Goal: Communication & Community: Ask a question

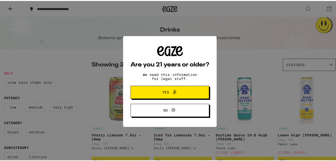
click at [169, 92] on span at bounding box center [173, 91] width 9 height 7
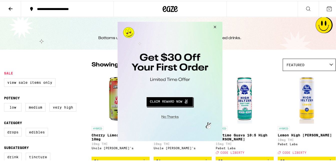
click at [215, 26] on button "Close Modal" at bounding box center [214, 28] width 14 height 12
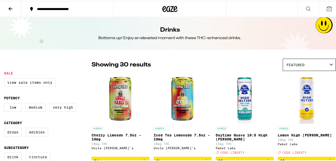
click at [10, 7] on icon at bounding box center [11, 8] width 4 height 4
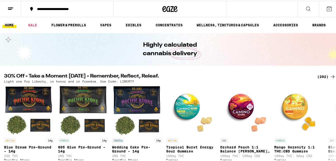
click at [13, 7] on line at bounding box center [10, 7] width 5 height 0
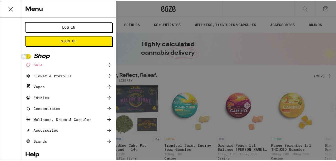
scroll to position [36, 0]
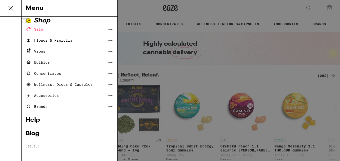
click at [36, 122] on link "Help" at bounding box center [70, 120] width 88 height 6
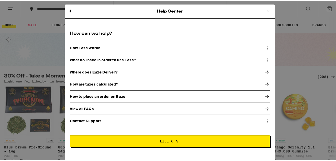
scroll to position [4, 0]
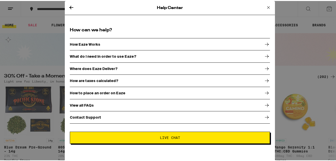
click at [109, 132] on button "Live Chat" at bounding box center [170, 136] width 200 height 12
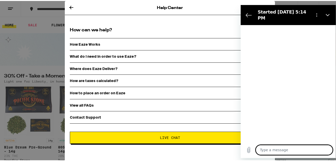
type textarea "x"
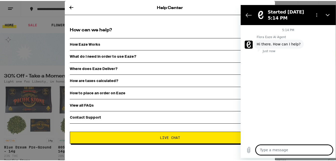
type textarea "d"
type textarea "x"
type textarea "do"
type textarea "x"
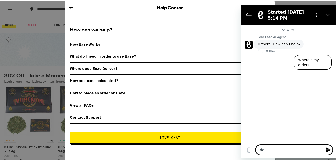
type textarea "do"
type textarea "x"
type textarea "do y"
type textarea "x"
type textarea "do yo"
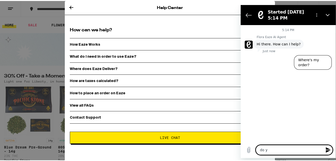
type textarea "x"
type textarea "do you"
type textarea "x"
type textarea "do you"
type textarea "x"
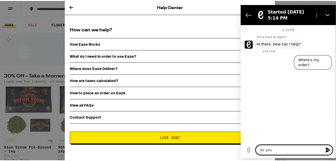
type textarea "do you o"
type textarea "x"
type textarea "do you of"
type textarea "x"
type textarea "do you off"
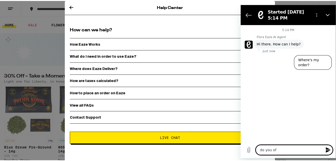
type textarea "x"
type textarea "do you offe"
type textarea "x"
type textarea "do you offer"
type textarea "x"
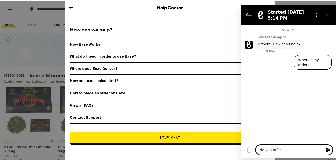
type textarea "do you offer"
type textarea "x"
type textarea "do you offer w"
type textarea "x"
type textarea "do you offer wh"
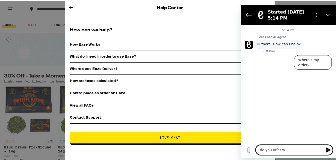
type textarea "x"
type textarea "do you offer who"
type textarea "x"
type textarea "do you offer whol"
type textarea "x"
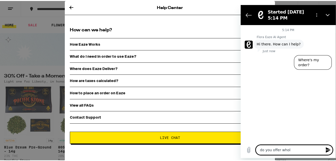
type textarea "do you offer whole"
type textarea "x"
type textarea "do you offer wholes"
type textarea "x"
type textarea "do you offer wholesa"
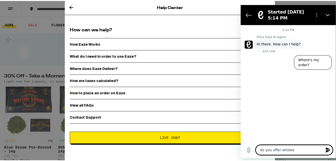
type textarea "x"
type textarea "do you offer wholesal"
type textarea "x"
type textarea "do you offer wholesale"
type textarea "x"
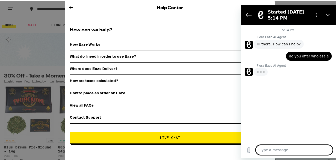
type textarea "x"
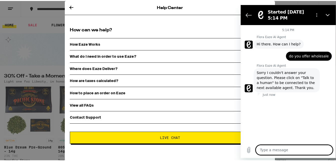
type textarea "t"
type textarea "x"
type textarea "ta"
type textarea "x"
type textarea "tal"
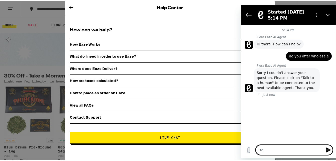
type textarea "x"
type textarea "talk"
type textarea "x"
type textarea "talk"
type textarea "x"
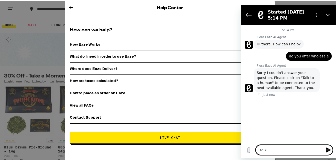
type textarea "talk t"
type textarea "x"
type textarea "talk to"
type textarea "x"
type textarea "talk to"
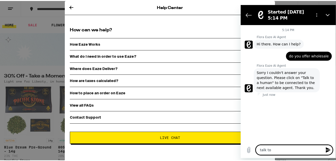
type textarea "x"
type textarea "talk to h"
type textarea "x"
type textarea "talk to hu"
type textarea "x"
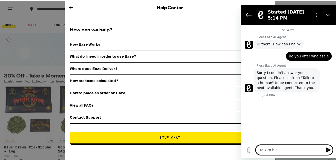
type textarea "talk to hum"
type textarea "x"
type textarea "talk to huma"
type textarea "x"
type textarea "talk to human"
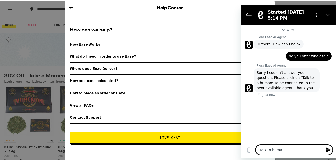
type textarea "x"
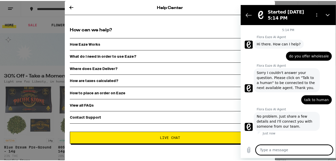
type textarea "x"
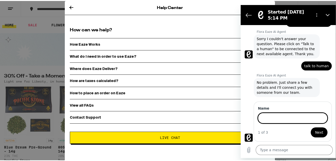
scroll to position [33, 0]
type input "mia"
click at [311, 127] on button "Next" at bounding box center [319, 132] width 17 height 10
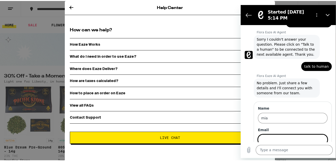
scroll to position [55, 0]
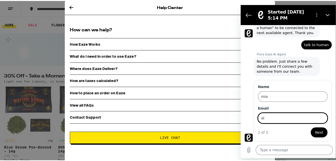
type input "[EMAIL_ADDRESS][DOMAIN_NAME]"
click at [318, 134] on span "Next" at bounding box center [319, 132] width 8 height 6
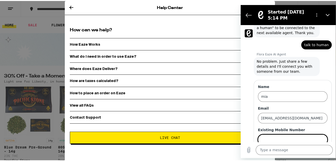
scroll to position [76, 0]
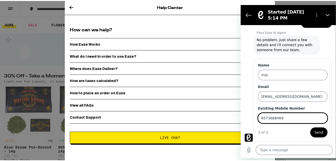
type input "6573668469"
click at [310, 127] on button "Send" at bounding box center [318, 132] width 17 height 10
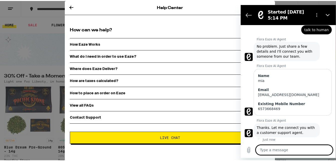
scroll to position [71, 0]
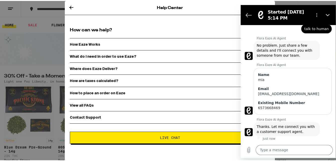
click at [311, 59] on div "Flora Eaze AI Agent says: No problem. Just share a few details and I'll connect…" at bounding box center [287, 50] width 66 height 19
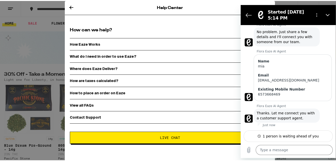
scroll to position [2, 0]
click at [56, 39] on div "Help Center How can we help? How Eaze Works What do I need in order to use Eaze…" at bounding box center [170, 80] width 340 height 161
click at [65, 8] on div "Help Center" at bounding box center [170, 7] width 210 height 14
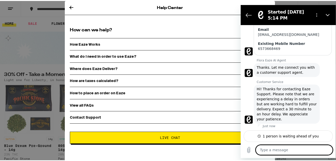
scroll to position [131, 0]
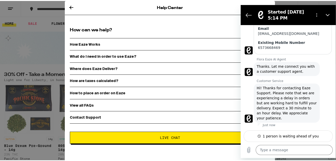
click at [315, 99] on div "Customer Service says: Hi! Thanks for contacting Eaze Support. Please note that…" at bounding box center [287, 102] width 66 height 39
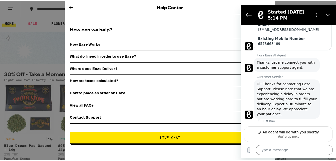
click at [68, 5] on icon at bounding box center [71, 7] width 6 height 6
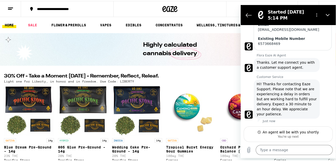
click at [10, 7] on line at bounding box center [10, 7] width 5 height 0
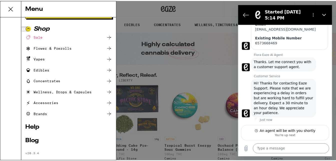
scroll to position [36, 0]
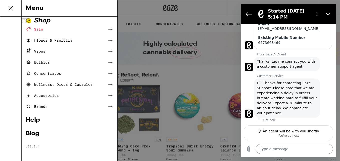
click at [161, 65] on div "Menu Log In Sign Up Shop Sale Flower & Prerolls Vapes Edibles Concentrates Well…" at bounding box center [170, 80] width 340 height 161
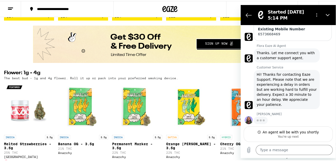
scroll to position [449, 0]
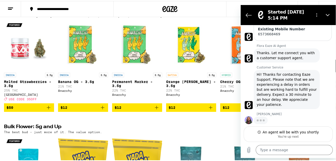
type textarea "x"
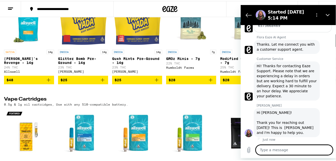
scroll to position [154, 0]
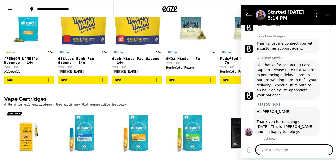
click at [271, 150] on textarea at bounding box center [294, 149] width 77 height 10
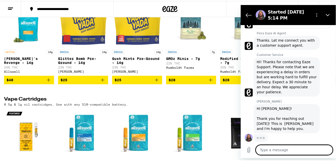
scroll to position [156, 0]
type textarea "H"
type textarea "x"
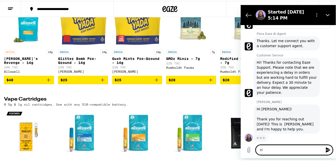
type textarea "HI"
type textarea "x"
type textarea "HI!"
type textarea "x"
type textarea "HI!"
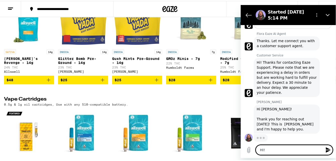
type textarea "x"
type textarea "HI! I"
type textarea "x"
type textarea "HI! I"
type textarea "x"
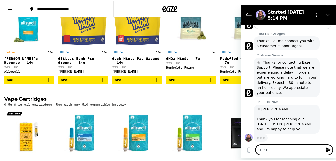
type textarea "HI! I m"
type textarea "x"
type textarea "HI! I"
type textarea "x"
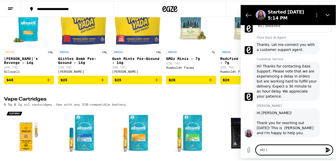
type textarea "HI! I a"
type textarea "x"
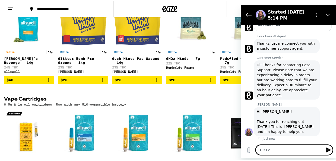
type textarea "HI! I am"
type textarea "x"
type textarea "HI! I am"
type textarea "x"
type textarea "HI! I am j"
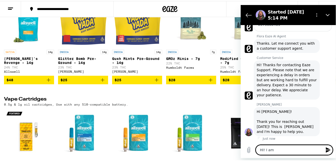
type textarea "x"
type textarea "HI! I am ju"
type textarea "x"
type textarea "HI! I am jus"
type textarea "x"
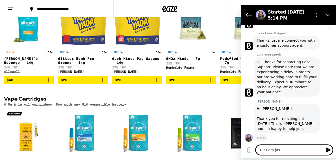
type textarea "HI! I am just"
type textarea "x"
type textarea "HI! I am just"
type textarea "x"
type textarea "HI! I am just w"
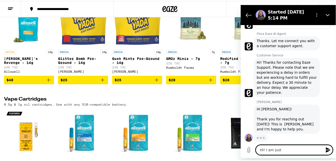
type textarea "x"
type textarea "HI! I am just wo"
type textarea "x"
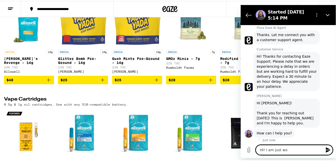
type textarea "HI! I am just won"
type textarea "x"
type textarea "HI! I am just wond"
type textarea "x"
type textarea "HI! I am just wonde"
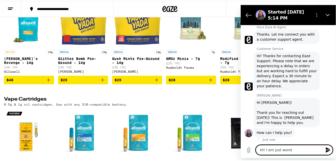
type textarea "x"
type textarea "HI! I am just wonder"
type textarea "x"
type textarea "HI! I am just wonderi"
type textarea "x"
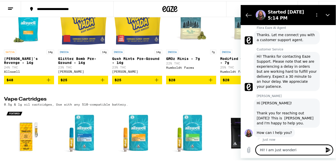
scroll to position [163, 0]
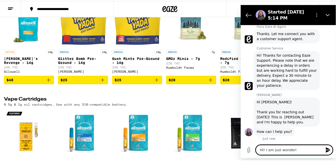
type textarea "HI! I am just wonderin"
type textarea "x"
type textarea "HI! I am just wondering"
type textarea "x"
type textarea "HI! I am just wondering"
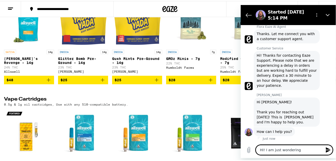
type textarea "x"
type textarea "HI! I am just wondering i"
type textarea "x"
type textarea "HI! I am just wondering if"
type textarea "x"
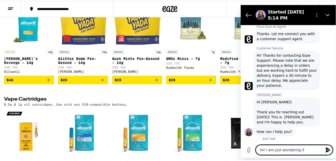
type textarea "HI! I am just wondering if"
type textarea "x"
type textarea "HI! I am just wondering if y"
type textarea "x"
type textarea "HI! I am just wondering if yo"
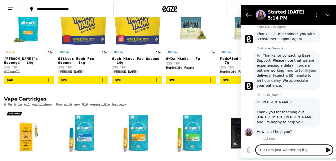
type textarea "x"
type textarea "HI! I am just wondering if you"
type textarea "x"
type textarea "HI! I am just wondering if you"
type textarea "x"
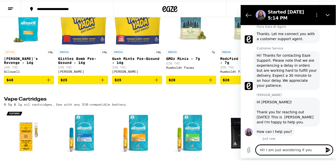
type textarea "HI! I am just wondering if you g"
type textarea "x"
type textarea "HI! I am just wondering if you gu"
type textarea "x"
type textarea "HI! I am just wondering if you guy"
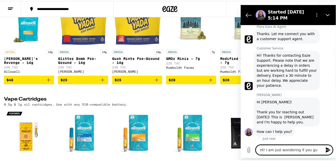
type textarea "x"
type textarea "HI! I am just wondering if you guys"
type textarea "x"
type textarea "HI! I am just wondering if you guys"
type textarea "x"
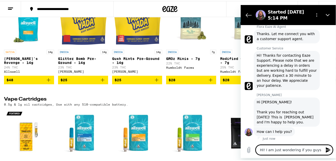
type textarea "HI! I am just wondering if you guys o"
type textarea "x"
type textarea "HI! I am just wondering if you guys of"
type textarea "x"
type textarea "HI! I am just wondering if you guys off"
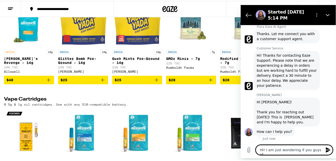
type textarea "x"
type textarea "HI! I am just wondering if you guys offe"
type textarea "x"
type textarea "HI! I am just wondering if you guys offer"
type textarea "x"
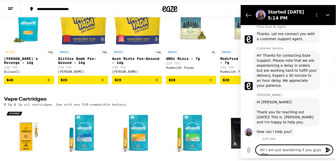
type textarea "HI! I am just wondering if you guys offer"
type textarea "x"
type textarea "HI! I am just wondering if you guys offer w"
type textarea "x"
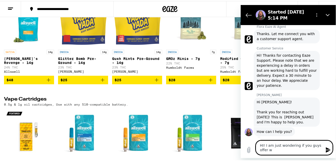
type textarea "HI! I am just wondering if you guys offer wh"
type textarea "x"
type textarea "HI! I am just wondering if you guys offer who"
type textarea "x"
type textarea "HI! I am just wondering if you guys offer whol"
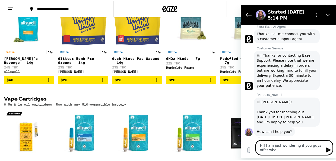
type textarea "x"
type textarea "HI! I am just wondering if you guys offer whole"
type textarea "x"
type textarea "HI! I am just wondering if you guys offer wholes"
type textarea "x"
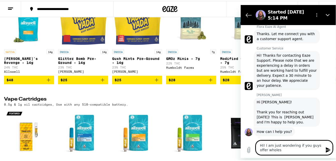
type textarea "HI! I am just wondering if you guys offer wholesa"
type textarea "x"
type textarea "HI! I am just wondering if you guys offer wholesal"
type textarea "x"
type textarea "HI! I am just wondering if you guys offer wholesale"
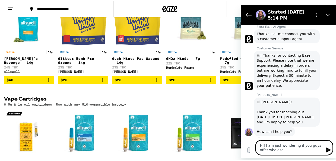
type textarea "x"
type textarea "HI! I am just wondering if you guys offer wholesale"
type textarea "x"
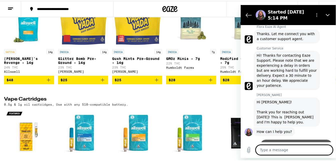
type textarea "x"
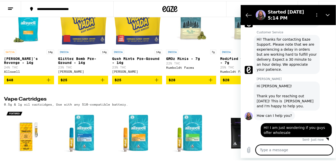
scroll to position [180, 0]
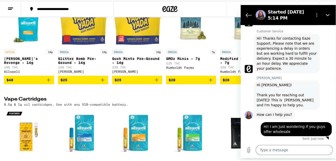
click at [323, 89] on div "[PERSON_NAME] says: Hi [PERSON_NAME]! Thank you for reaching out [DATE]! This i…" at bounding box center [290, 95] width 91 height 30
click at [267, 148] on textarea at bounding box center [294, 149] width 77 height 10
type textarea "a"
type textarea "x"
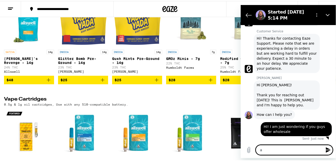
type textarea "an"
type textarea "x"
type textarea "and"
type textarea "x"
type textarea "and"
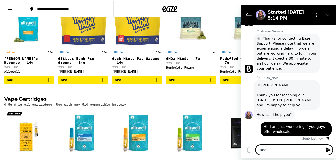
type textarea "x"
type textarea "and i"
type textarea "x"
type textarea "and if"
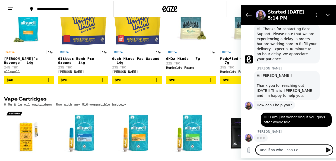
scroll to position [190, 0]
click at [253, 126] on div "says: HI! I am just wondering if you guys offer wholesale" at bounding box center [286, 117] width 91 height 17
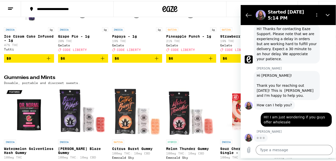
scroll to position [1411, 0]
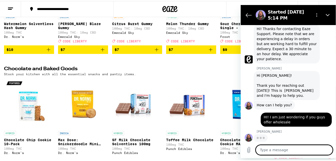
click at [264, 149] on textarea at bounding box center [294, 149] width 77 height 10
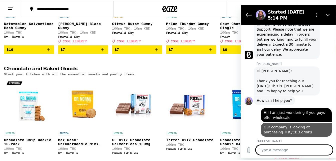
scroll to position [204, 0]
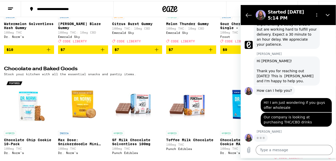
click at [249, 104] on div "says: HI! I am just wondering if you guys offer wholesale" at bounding box center [286, 103] width 91 height 17
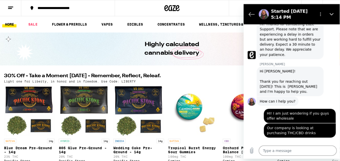
scroll to position [195, 0]
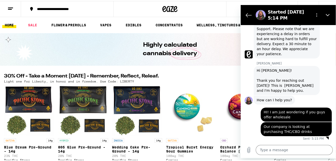
click at [12, 8] on line at bounding box center [10, 8] width 4 height 0
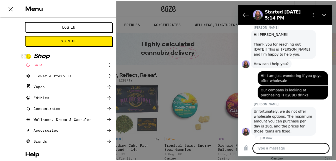
scroll to position [231, 0]
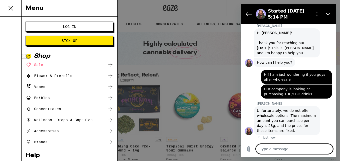
click at [130, 47] on div "Menu Log In Sign Up Shop Sale Flower & Prerolls Vapes Edibles Concentrates Well…" at bounding box center [170, 80] width 340 height 161
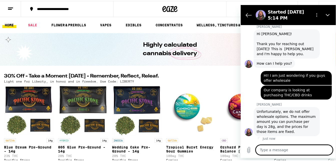
click at [281, 153] on textarea at bounding box center [294, 149] width 77 height 10
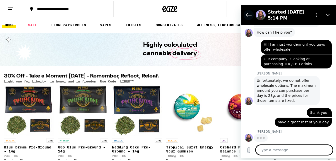
scroll to position [262, 0]
click at [256, 114] on div "says: thank you!" at bounding box center [286, 111] width 91 height 12
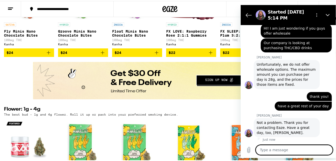
scroll to position [279, 0]
